Goal: Navigation & Orientation: Find specific page/section

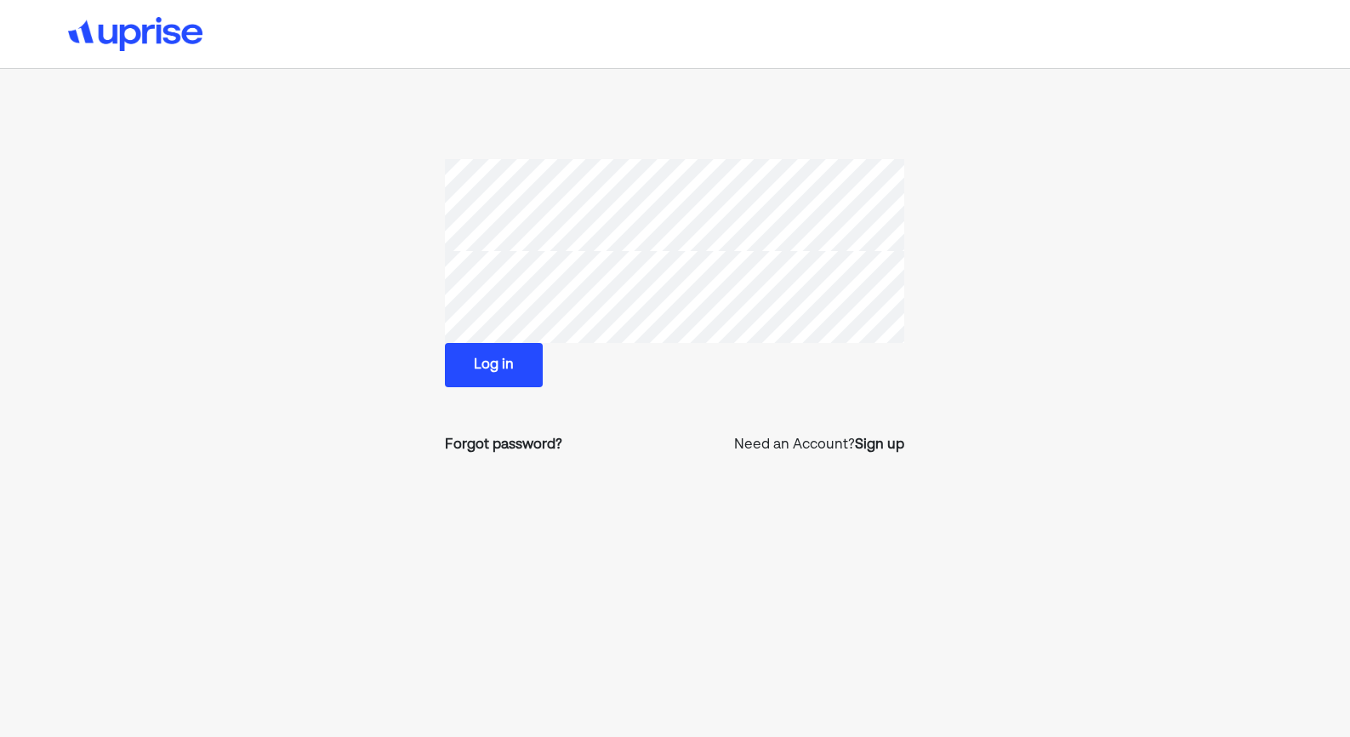
click at [494, 368] on button "Log in" at bounding box center [494, 365] width 98 height 44
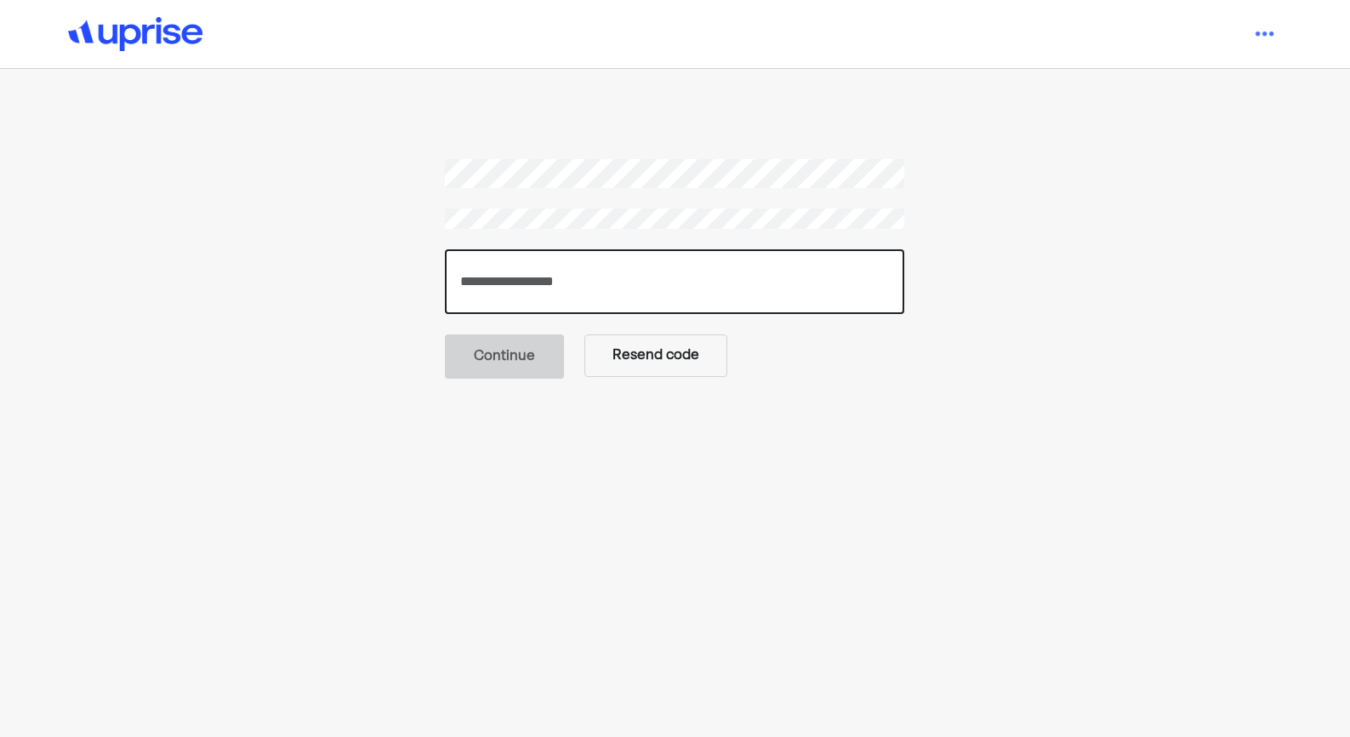
click at [534, 274] on input "number" at bounding box center [675, 281] width 460 height 65
paste input "******"
type input "******"
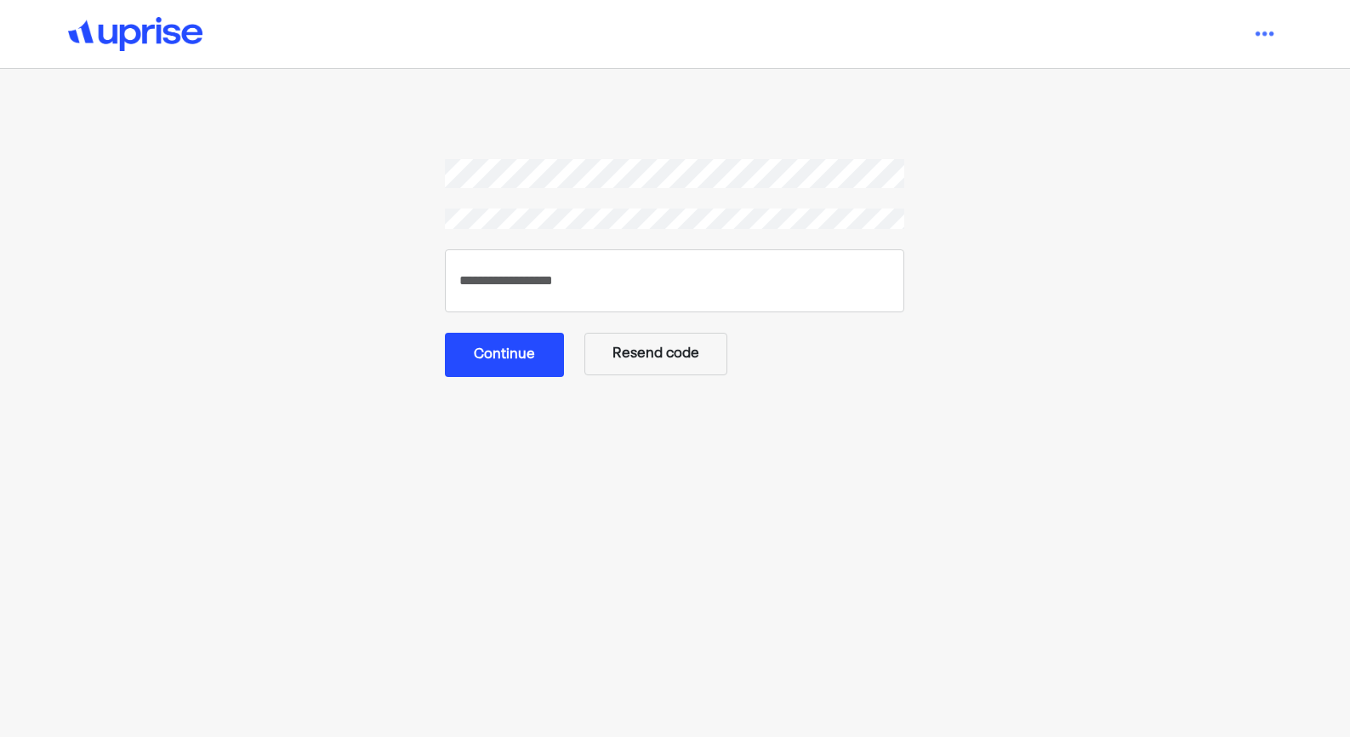
click at [489, 368] on button "Continue" at bounding box center [504, 355] width 119 height 44
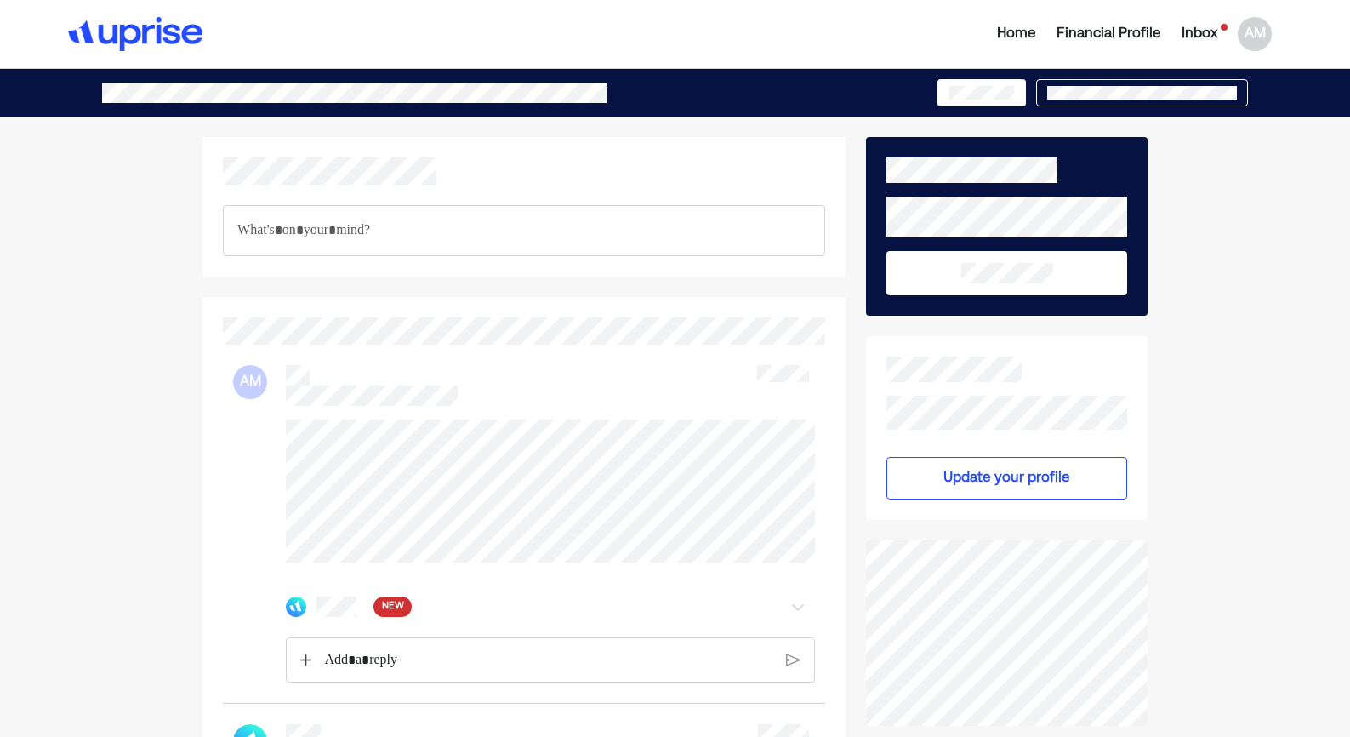
click at [1203, 32] on div "Inbox" at bounding box center [1200, 34] width 36 height 20
click at [1195, 26] on div "Inbox" at bounding box center [1200, 34] width 36 height 20
click at [1201, 32] on div "Inbox" at bounding box center [1200, 34] width 36 height 20
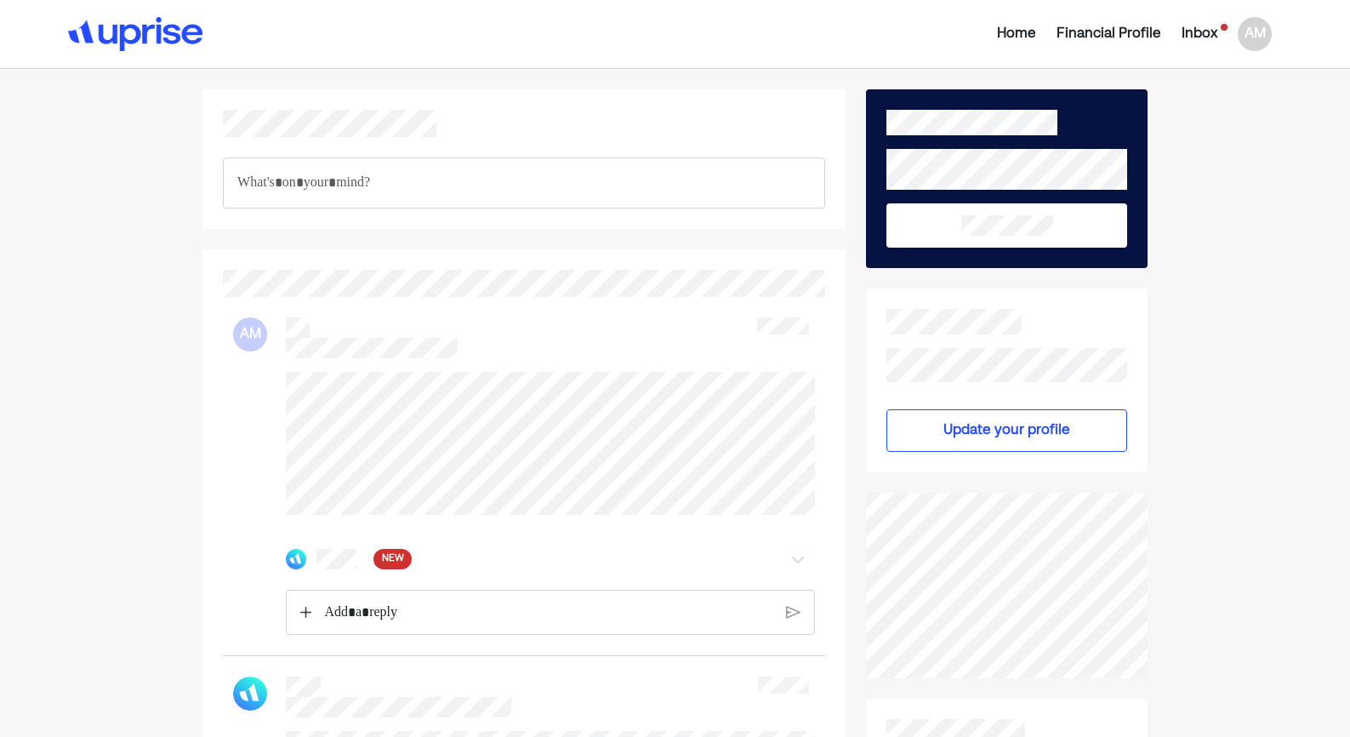
click at [300, 569] on img at bounding box center [296, 559] width 20 height 20
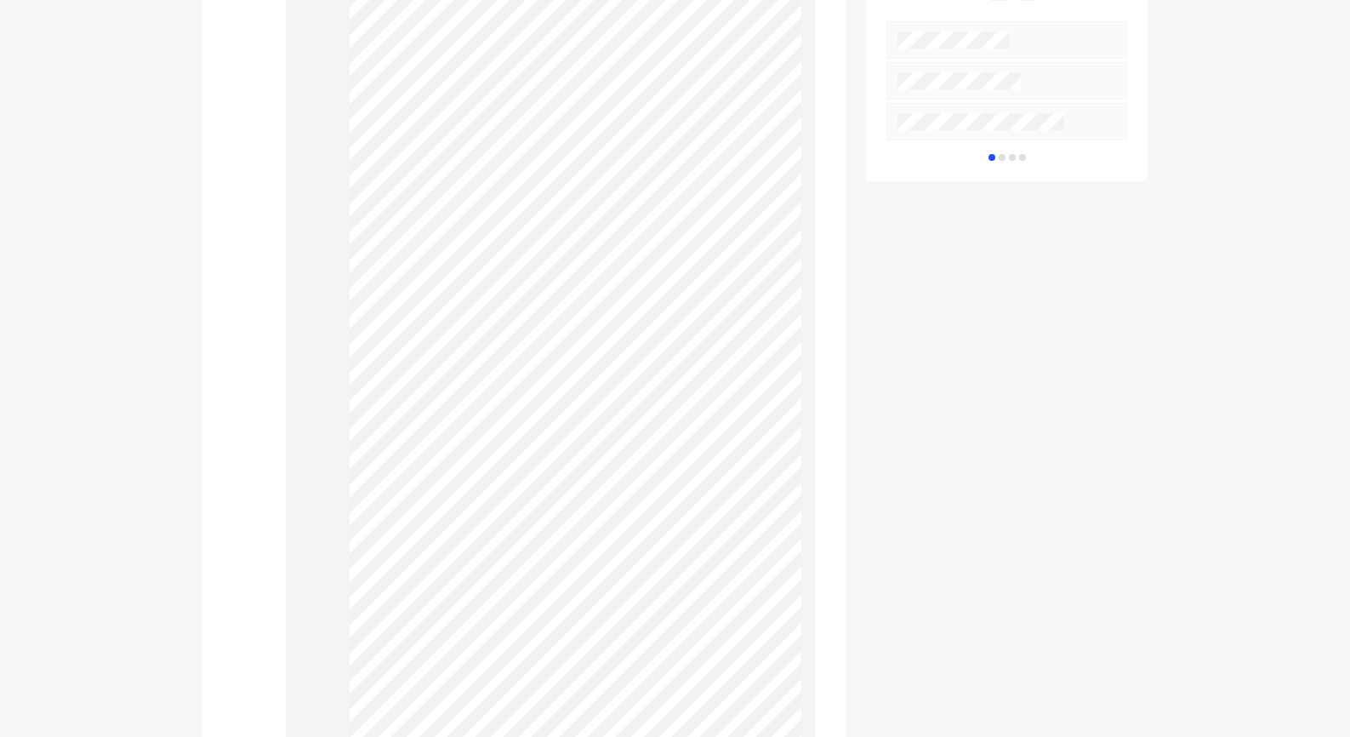
scroll to position [705, 0]
click at [348, 80] on div at bounding box center [551, 588] width 530 height 1423
